Goal: Task Accomplishment & Management: Manage account settings

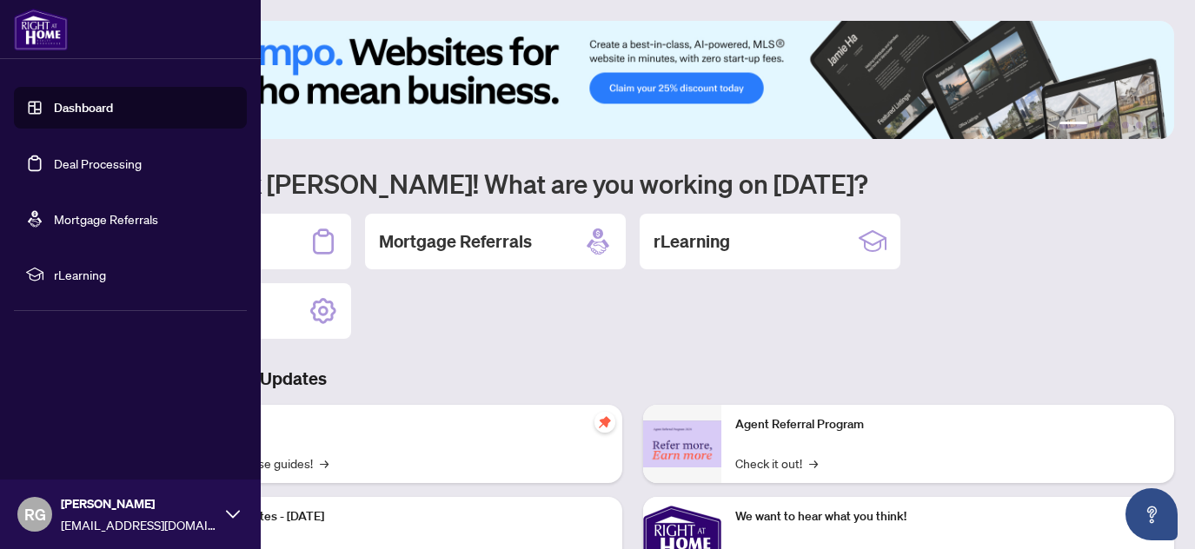
click at [54, 166] on link "Deal Processing" at bounding box center [98, 164] width 88 height 16
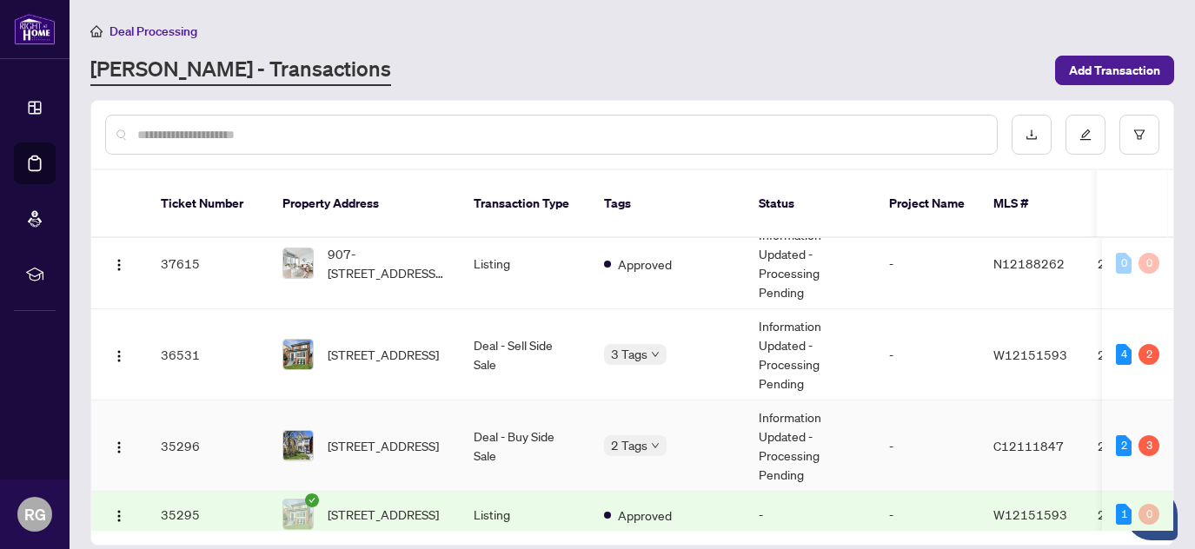
scroll to position [447, 0]
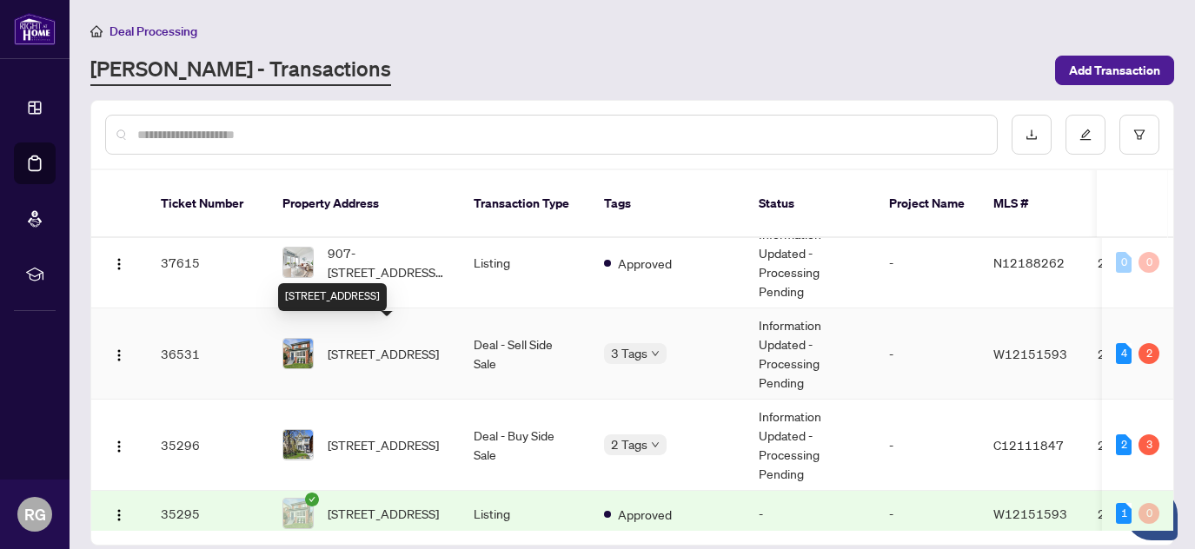
click at [343, 346] on span "[STREET_ADDRESS]" at bounding box center [383, 353] width 111 height 19
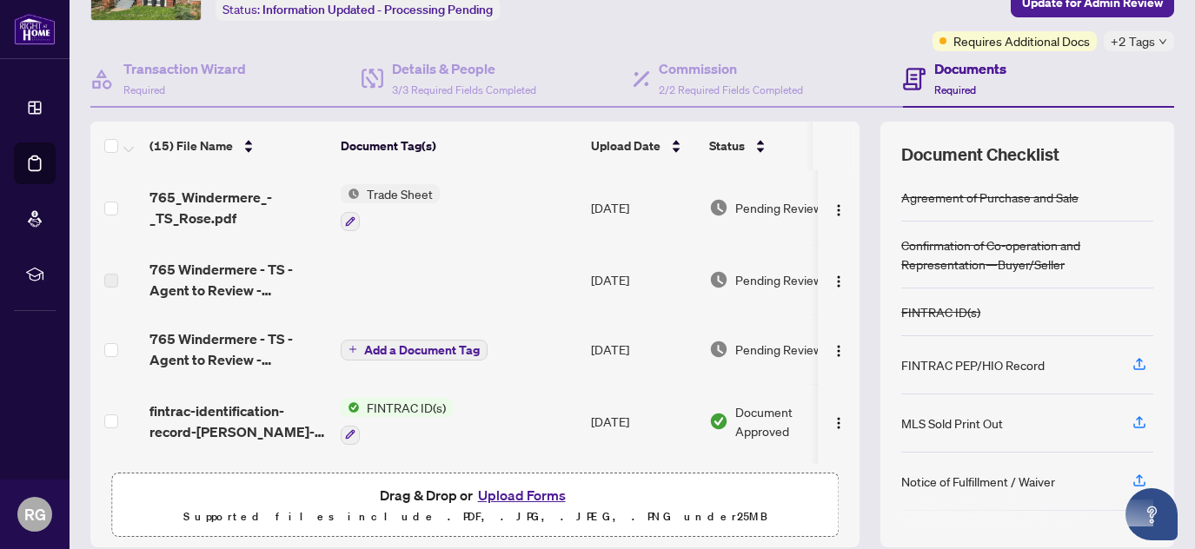
scroll to position [107, 0]
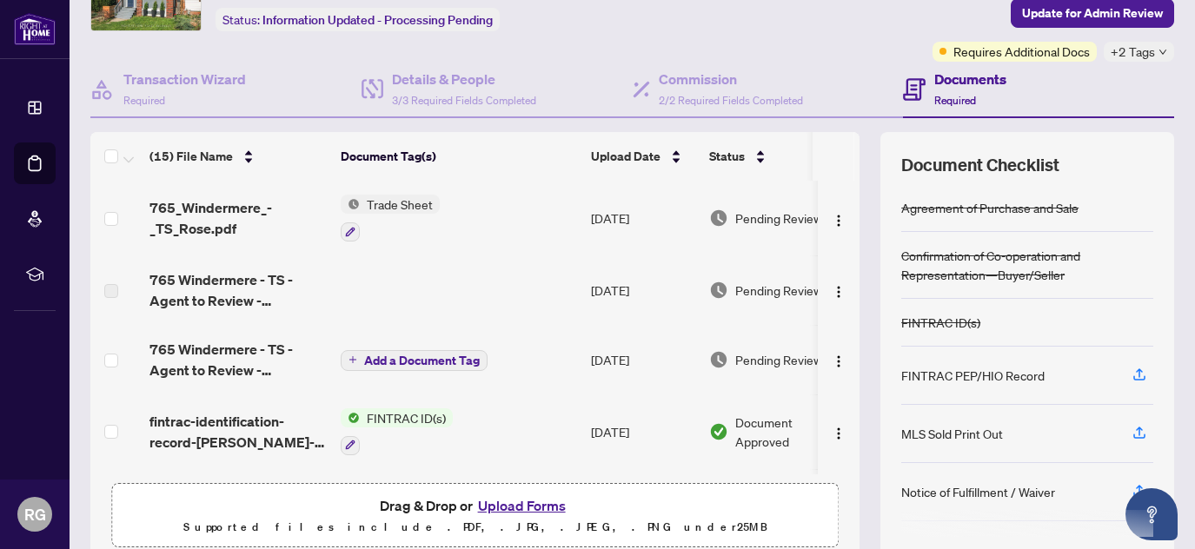
click at [402, 205] on span "Trade Sheet" at bounding box center [400, 204] width 80 height 19
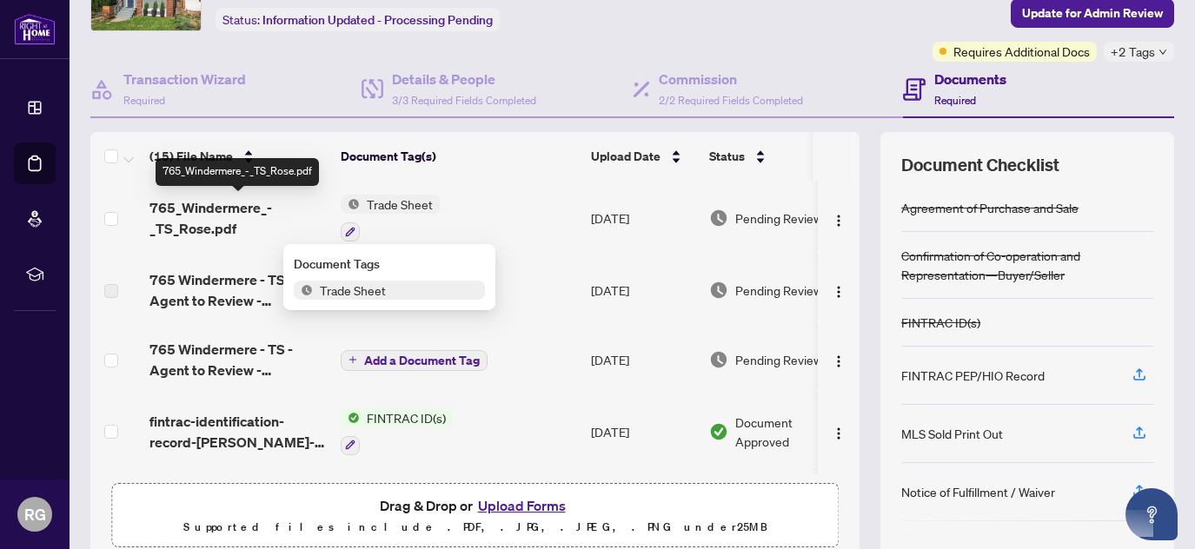
click at [236, 211] on span "765_Windermere_-_TS_Rose.pdf" at bounding box center [238, 218] width 177 height 42
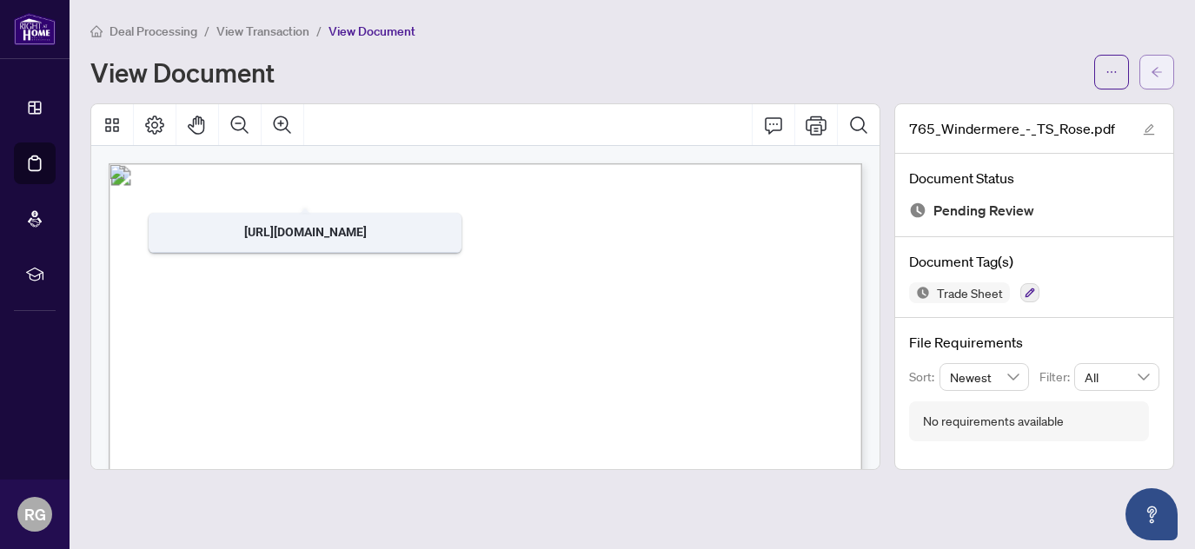
click at [1157, 74] on icon "arrow-left" at bounding box center [1157, 72] width 12 height 12
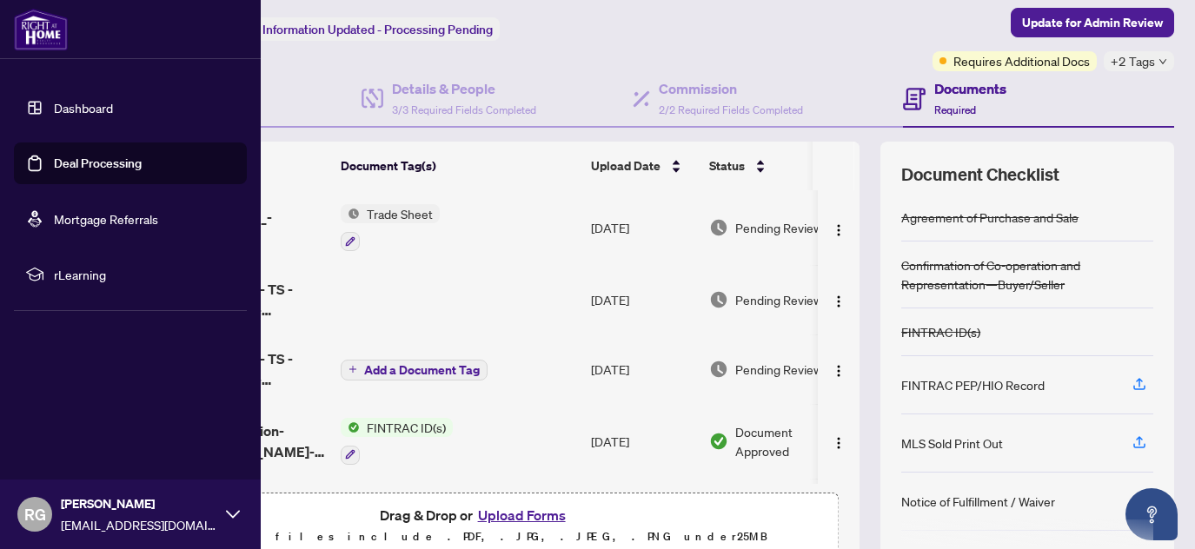
click at [54, 164] on link "Deal Processing" at bounding box center [98, 164] width 88 height 16
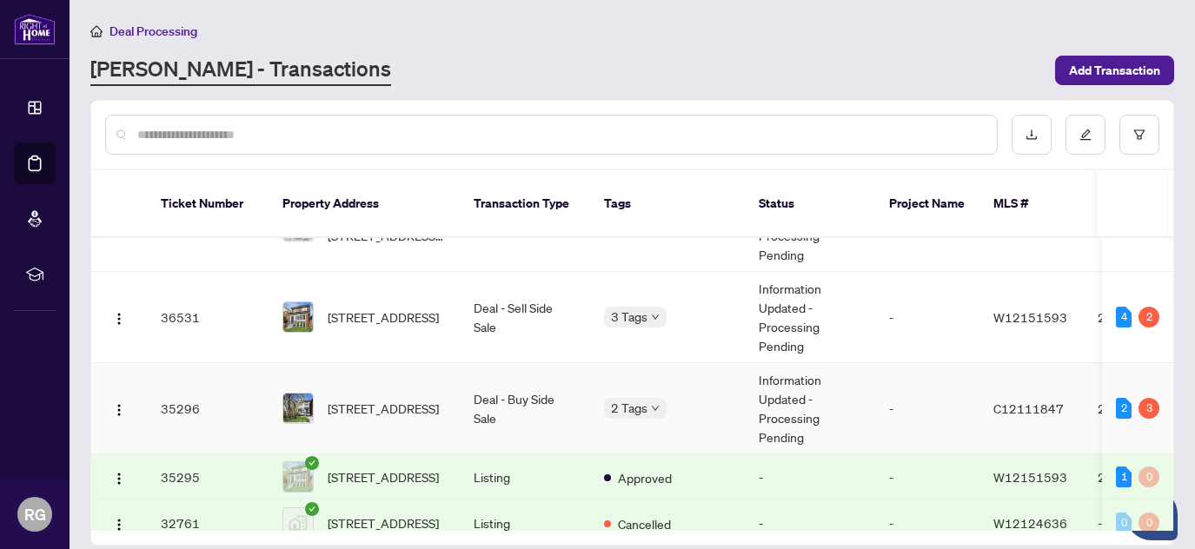
scroll to position [487, 0]
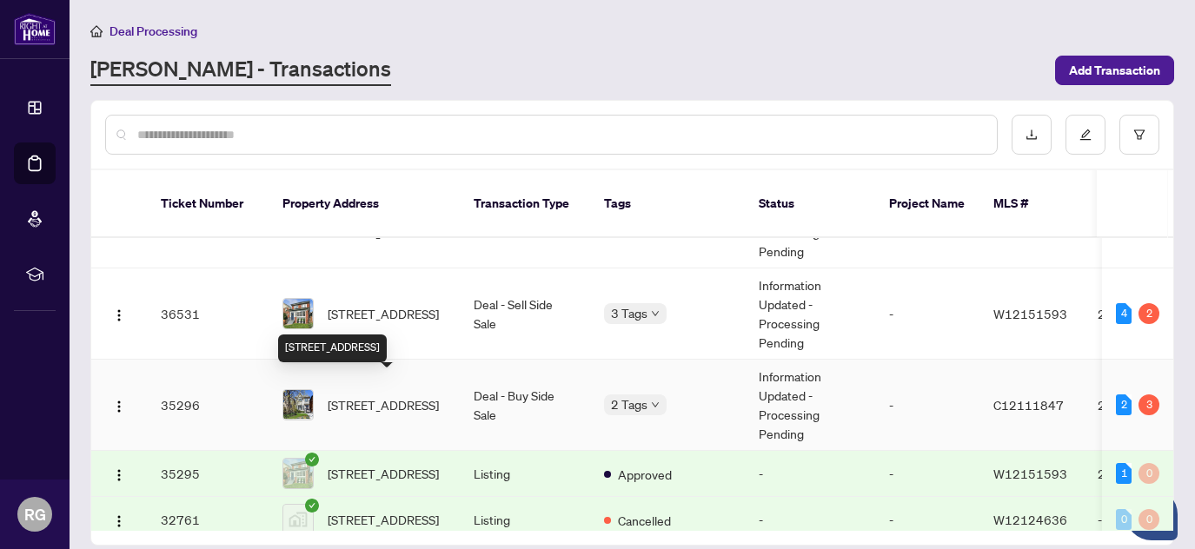
click at [369, 396] on span "[STREET_ADDRESS]" at bounding box center [383, 405] width 111 height 19
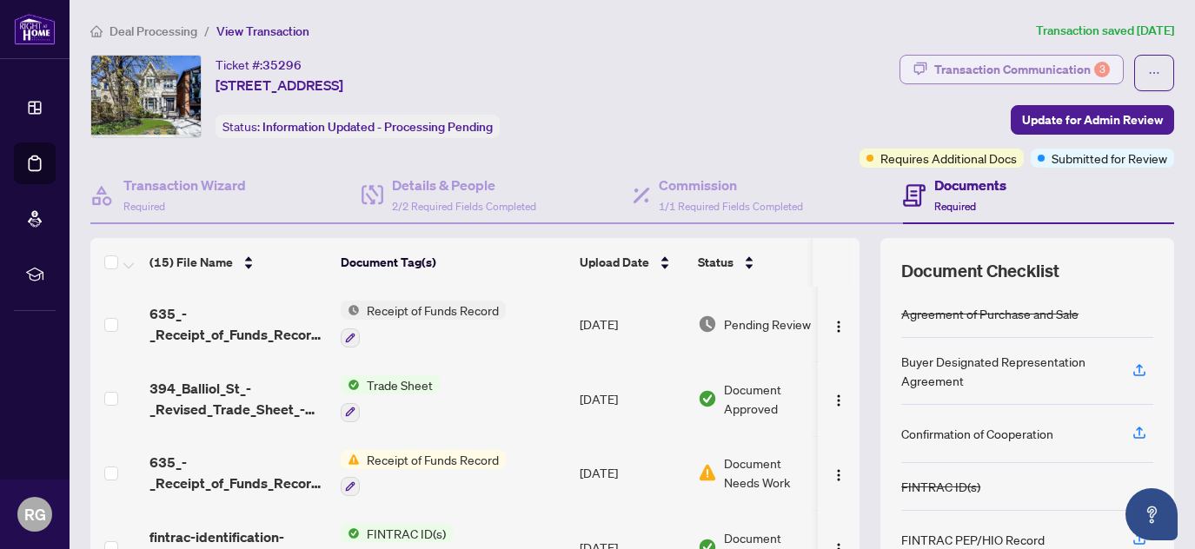
click at [974, 70] on div "Transaction Communication 3" at bounding box center [1023, 70] width 176 height 28
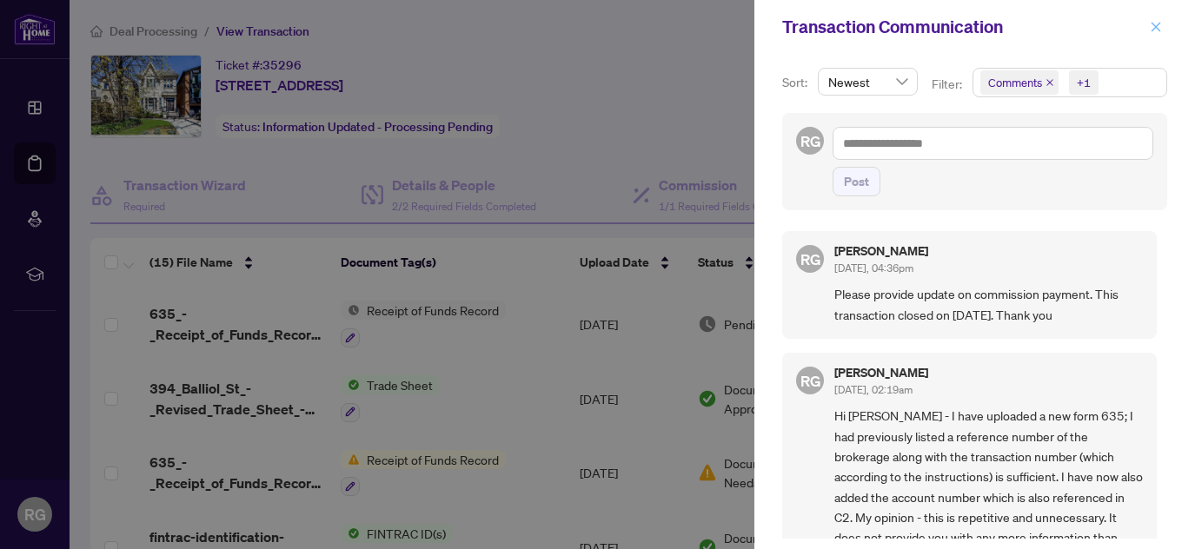
click at [1155, 23] on icon "close" at bounding box center [1156, 27] width 12 height 12
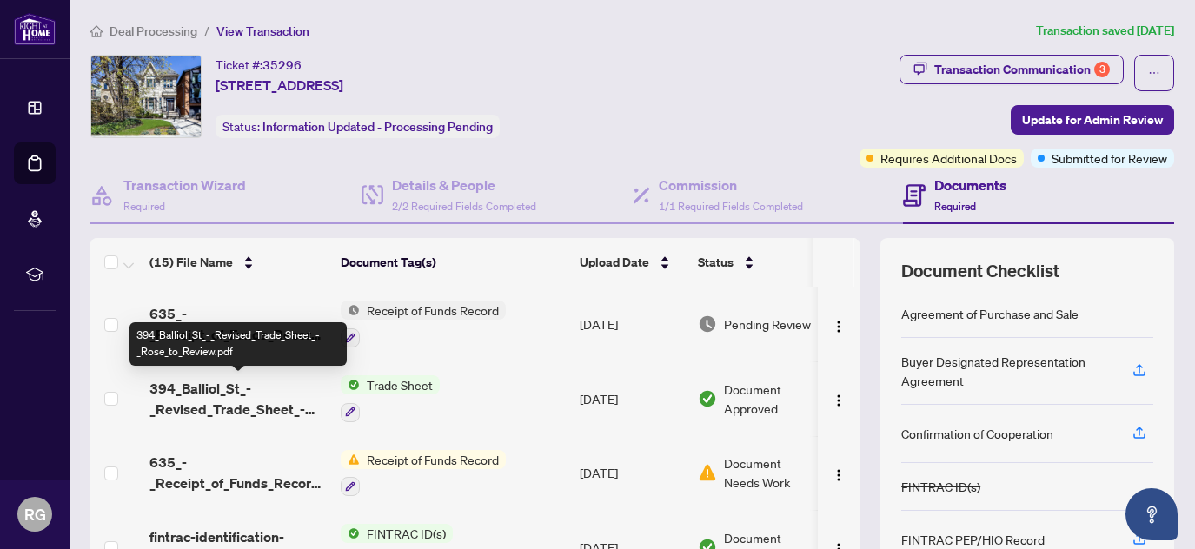
click at [230, 409] on span "394_Balliol_St_-_Revised_Trade_Sheet_-_Rose_to_Review.pdf" at bounding box center [238, 399] width 177 height 42
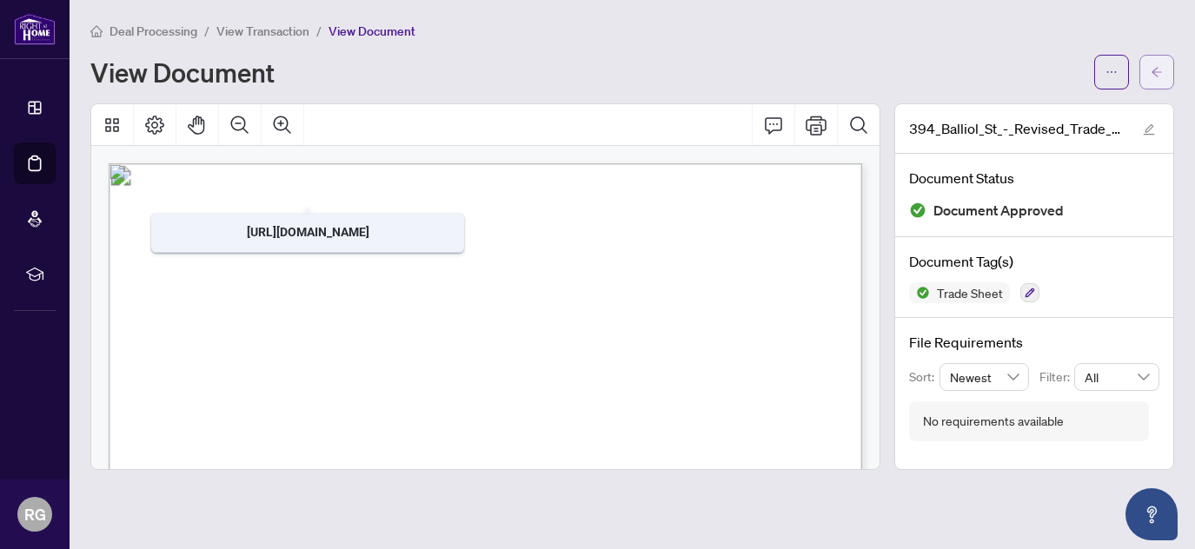
click at [1153, 79] on span "button" at bounding box center [1157, 72] width 12 height 28
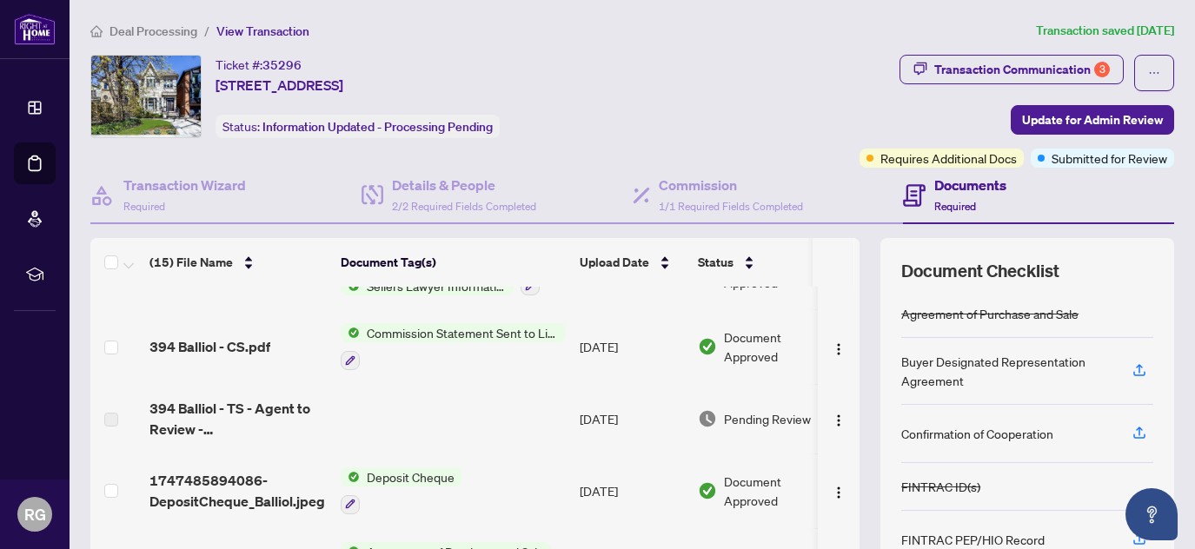
scroll to position [574, 0]
click at [495, 335] on span "Commission Statement Sent to Listing Brokerage" at bounding box center [463, 332] width 206 height 19
click at [233, 346] on span "394 Balliol - CS.pdf" at bounding box center [210, 346] width 121 height 21
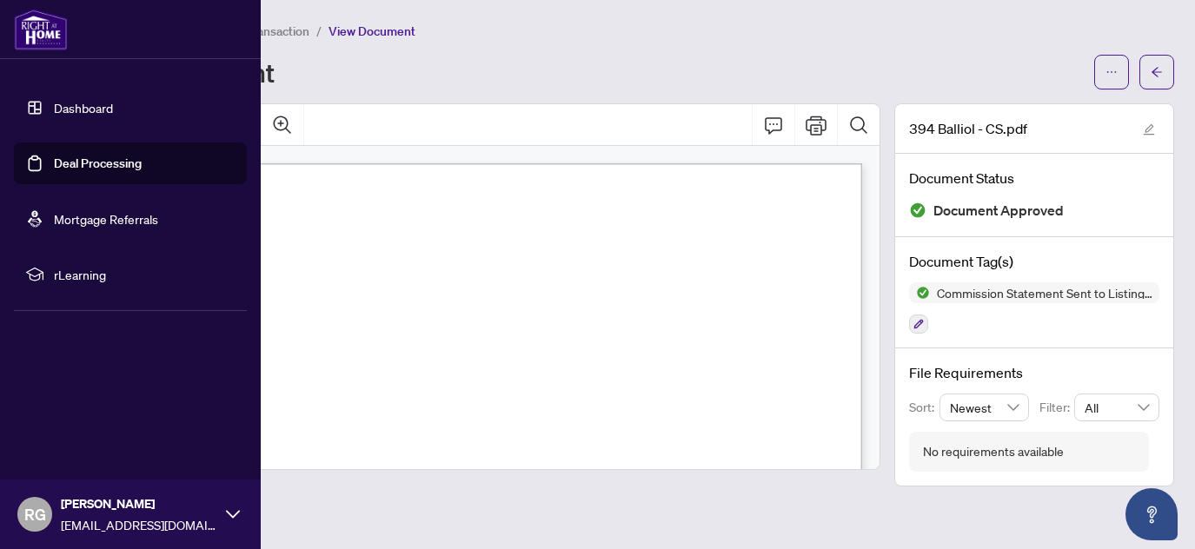
click at [54, 165] on link "Deal Processing" at bounding box center [98, 164] width 88 height 16
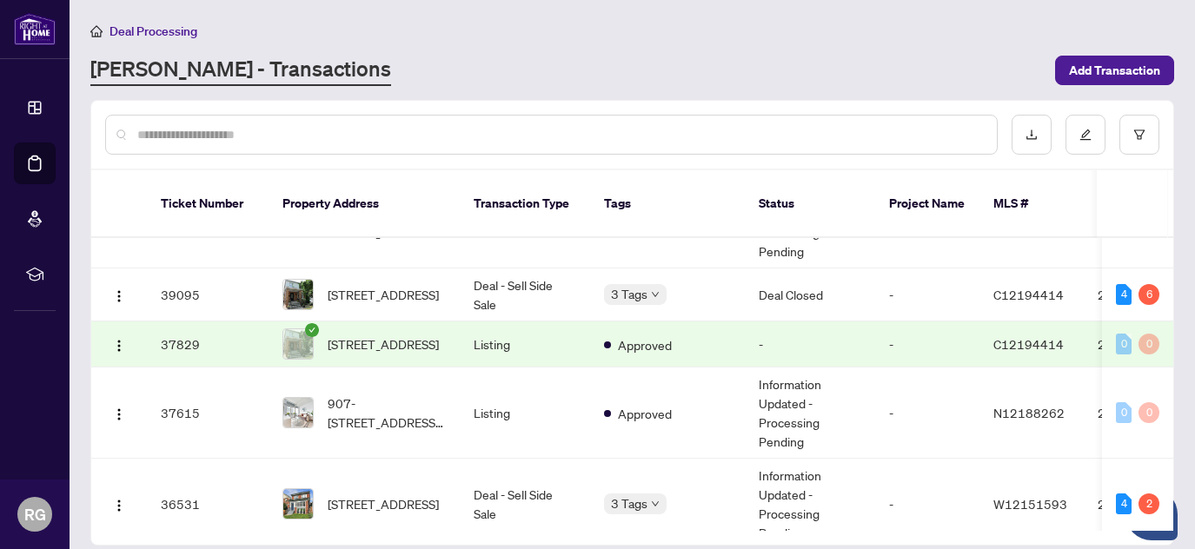
scroll to position [395, 0]
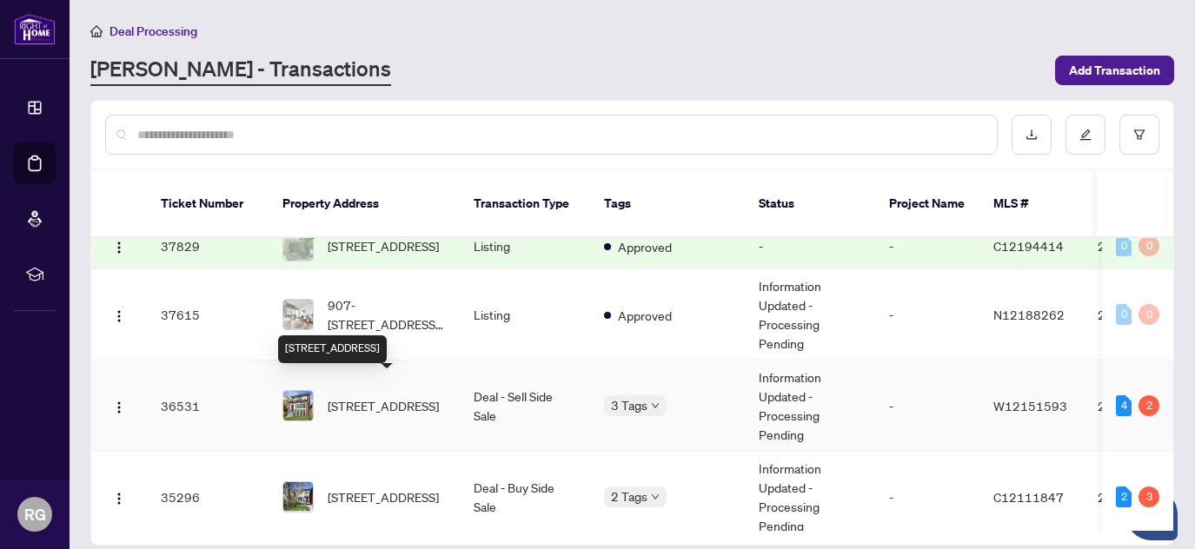
click at [387, 396] on span "[STREET_ADDRESS]" at bounding box center [383, 405] width 111 height 19
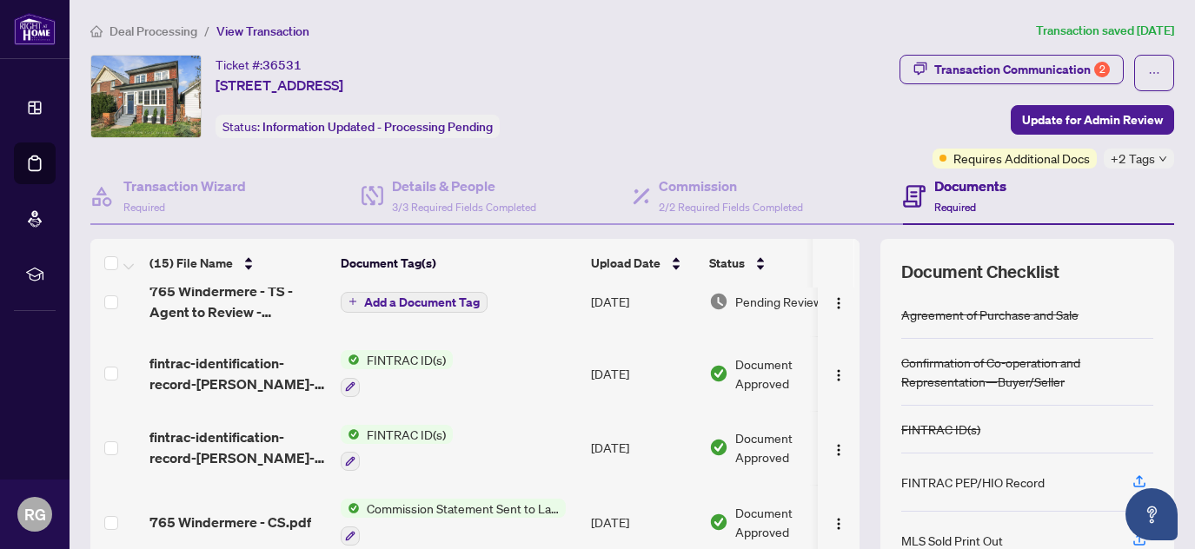
scroll to position [168, 0]
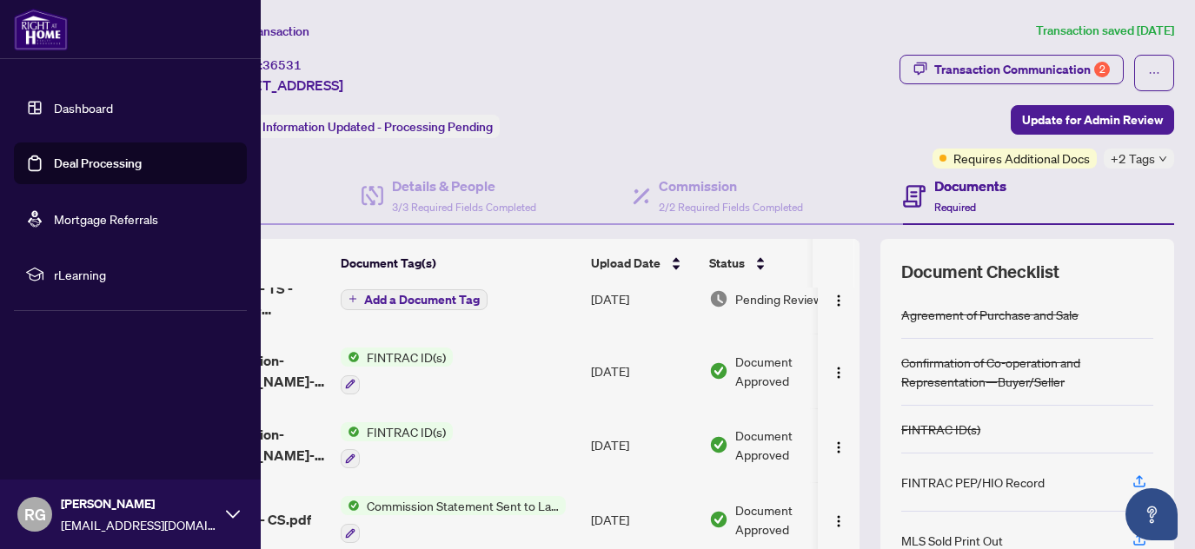
click at [54, 110] on link "Dashboard" at bounding box center [83, 108] width 59 height 16
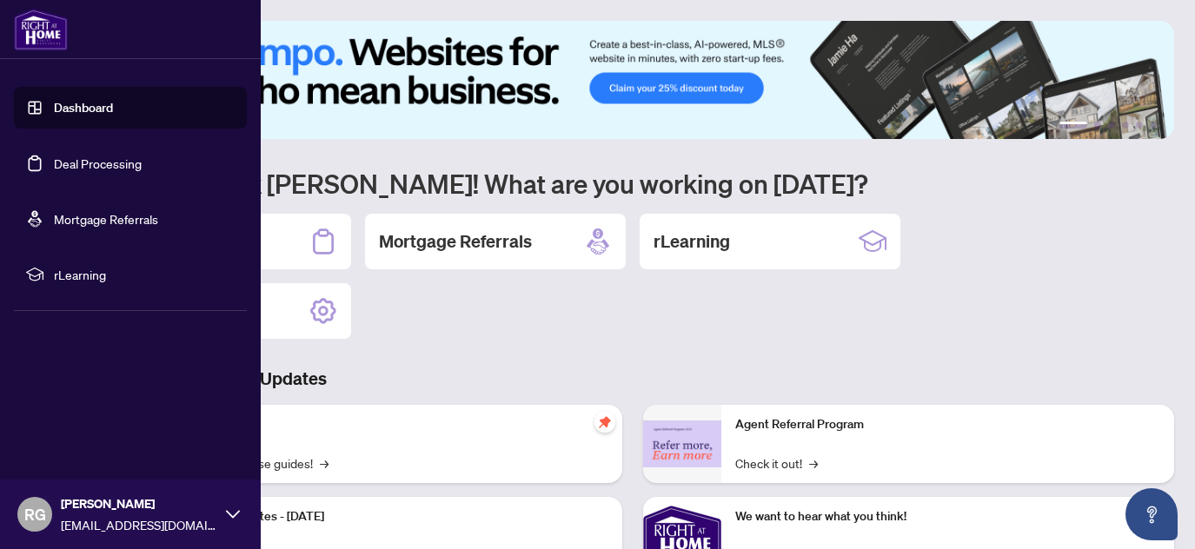
click at [54, 163] on link "Deal Processing" at bounding box center [98, 164] width 88 height 16
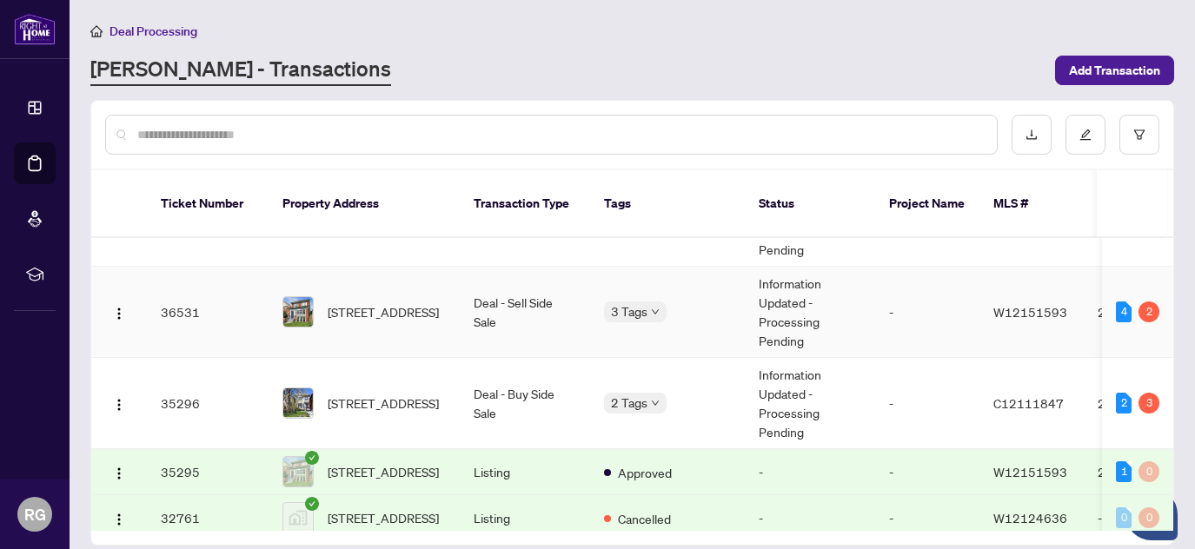
scroll to position [489, 0]
click at [447, 382] on td "[STREET_ADDRESS]" at bounding box center [364, 403] width 191 height 91
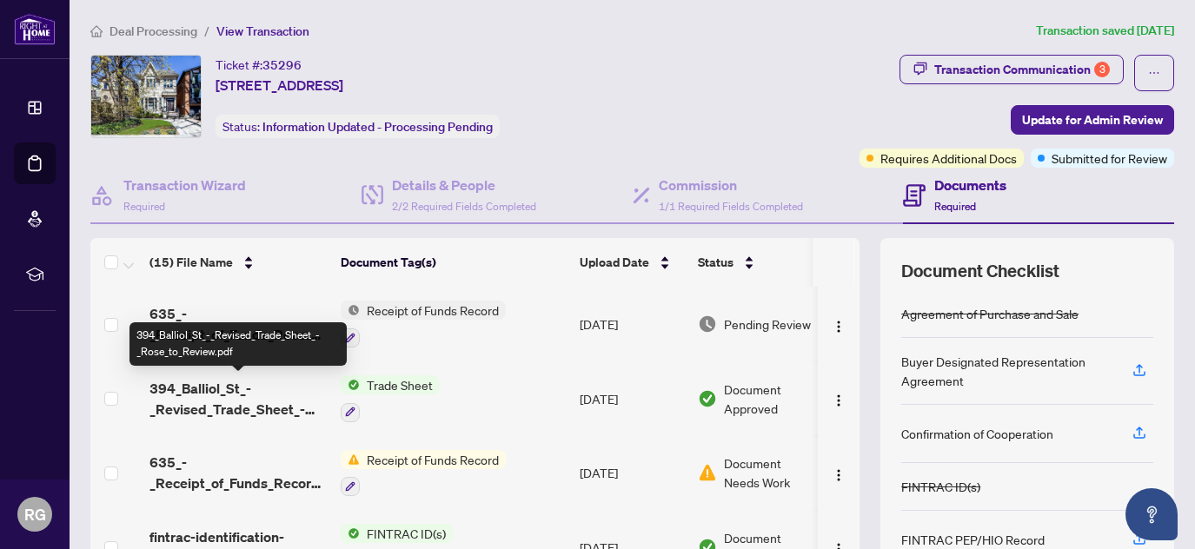
click at [241, 399] on span "394_Balliol_St_-_Revised_Trade_Sheet_-_Rose_to_Review.pdf" at bounding box center [238, 399] width 177 height 42
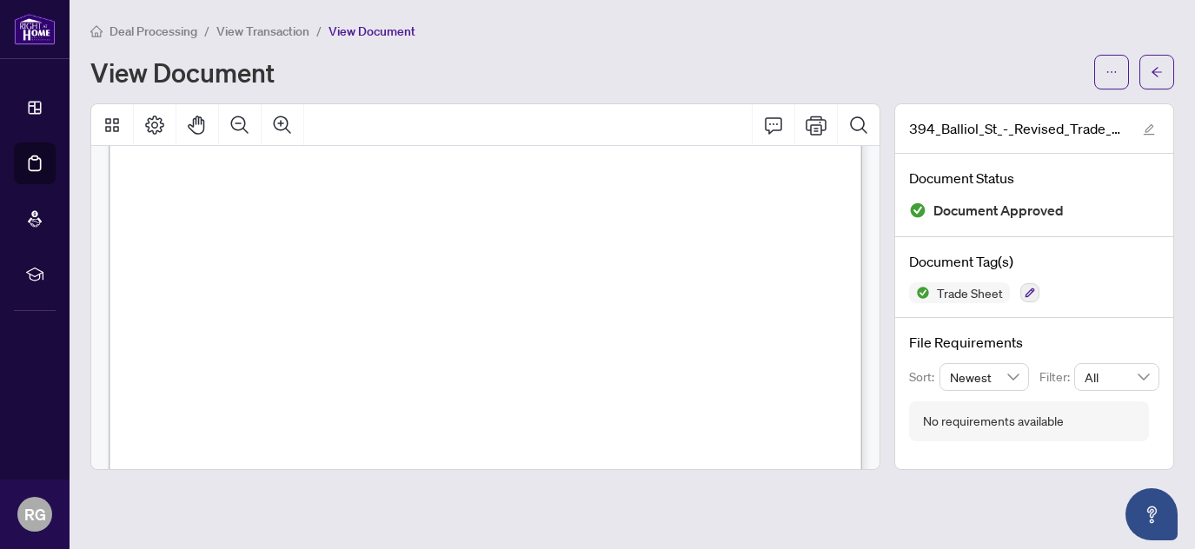
scroll to position [265, 0]
